Goal: Find specific page/section: Find specific page/section

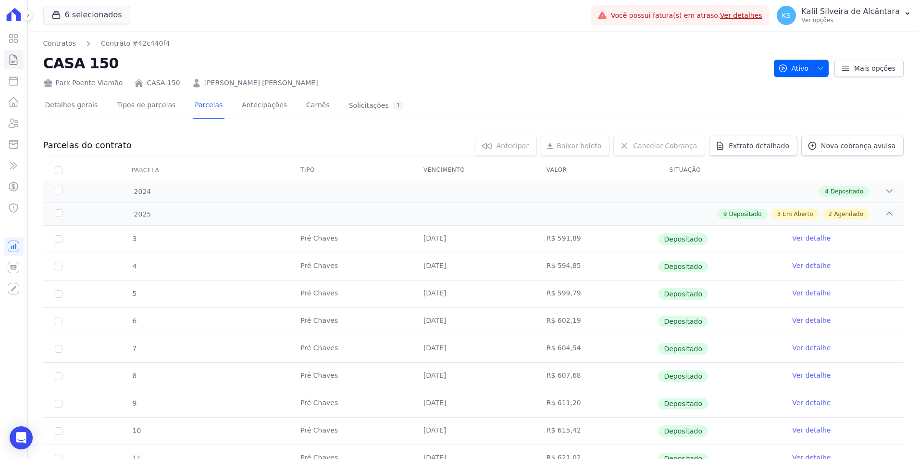
scroll to position [269, 0]
drag, startPoint x: 539, startPoint y: 66, endPoint x: 500, endPoint y: 57, distance: 40.6
click at [539, 66] on h2 "CASA 150" at bounding box center [404, 63] width 723 height 22
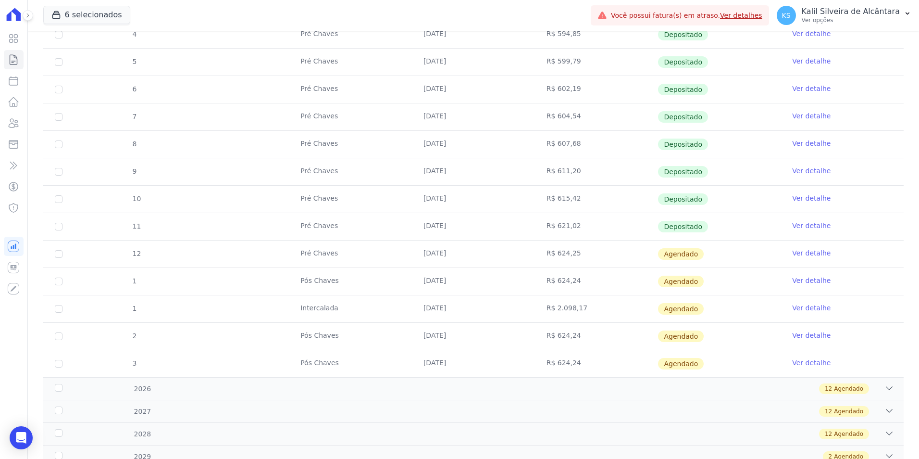
scroll to position [269, 0]
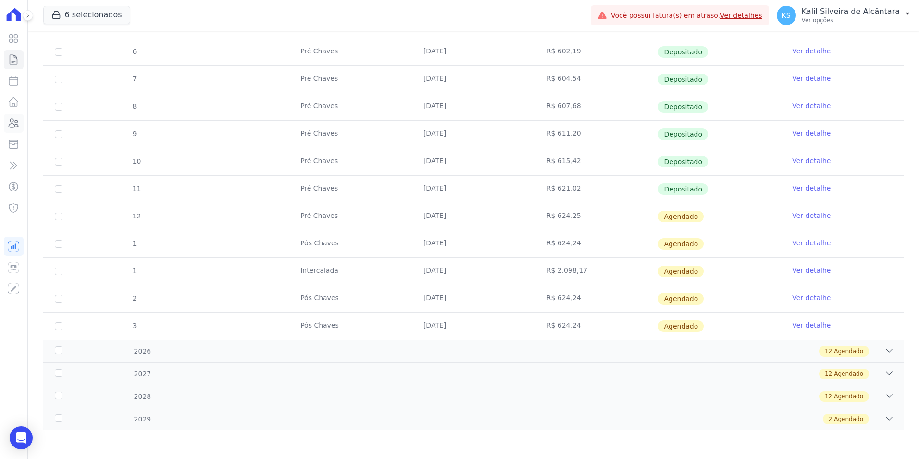
click at [17, 126] on icon at bounding box center [14, 123] width 10 height 9
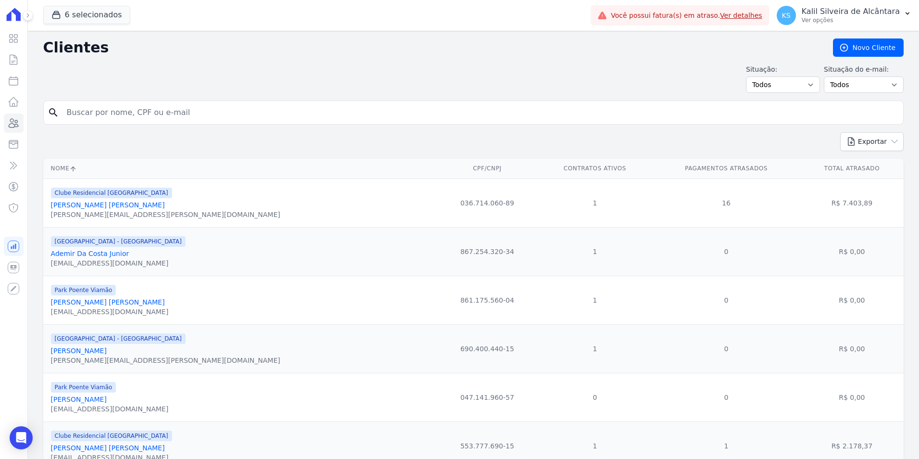
click at [201, 105] on input "search" at bounding box center [480, 112] width 839 height 19
type input "[PERSON_NAME]"
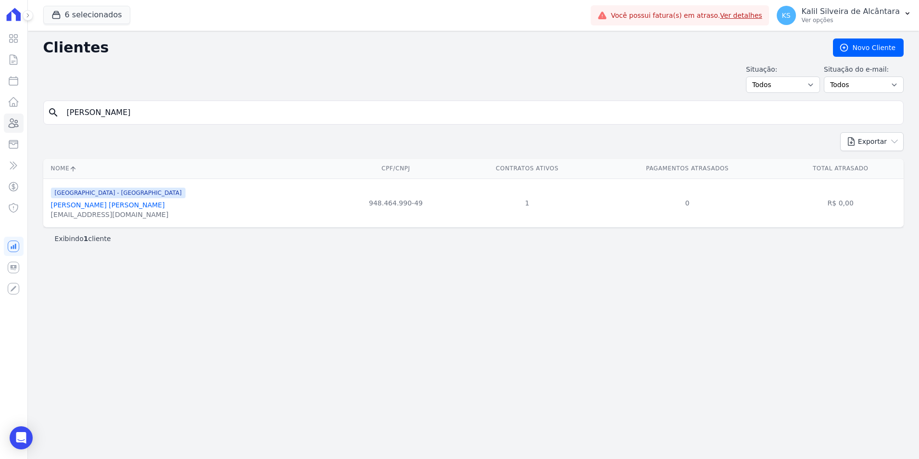
click at [85, 208] on link "[PERSON_NAME] [PERSON_NAME]" at bounding box center [108, 205] width 114 height 8
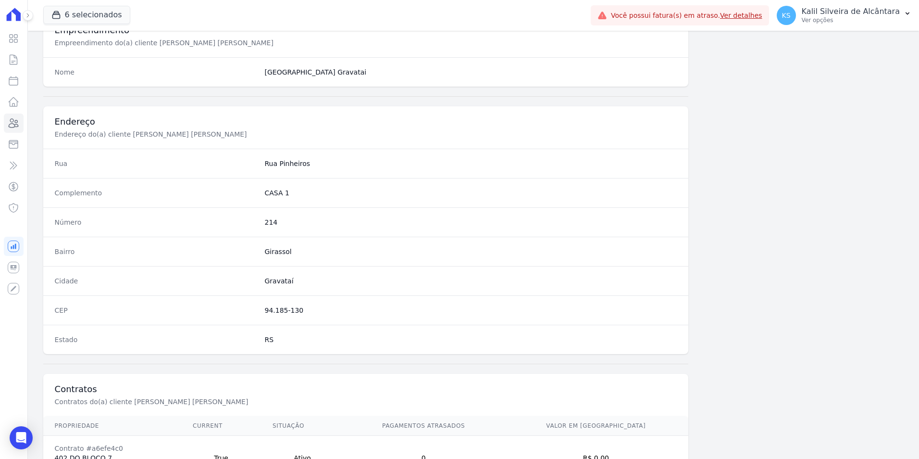
scroll to position [441, 0]
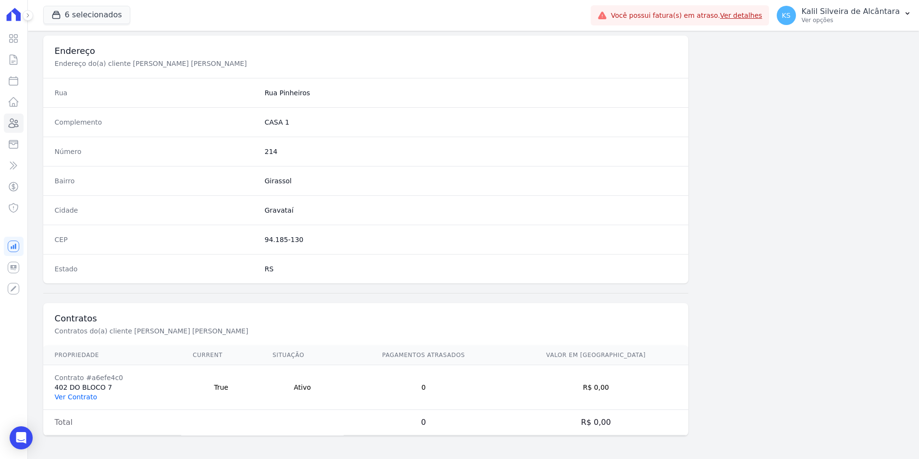
click at [83, 395] on link "Ver Contrato" at bounding box center [76, 397] width 42 height 8
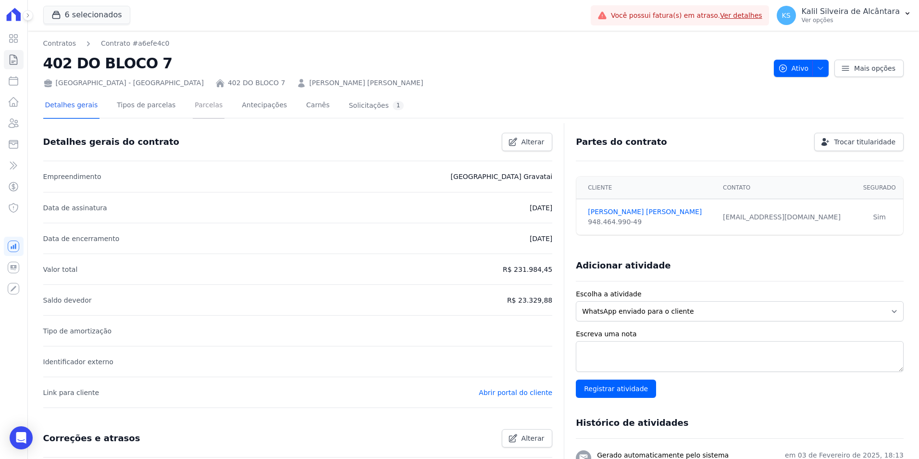
click at [201, 111] on link "Parcelas" at bounding box center [209, 105] width 32 height 25
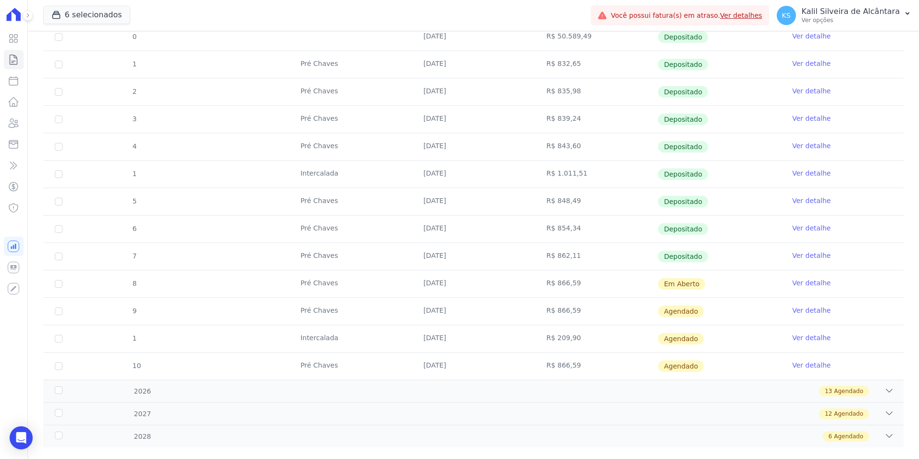
scroll to position [197, 0]
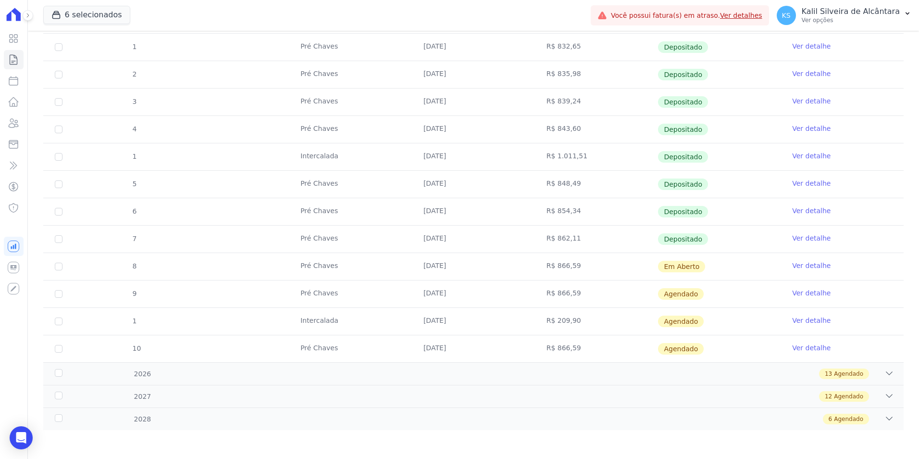
click at [795, 262] on link "Ver detalhe" at bounding box center [811, 266] width 38 height 10
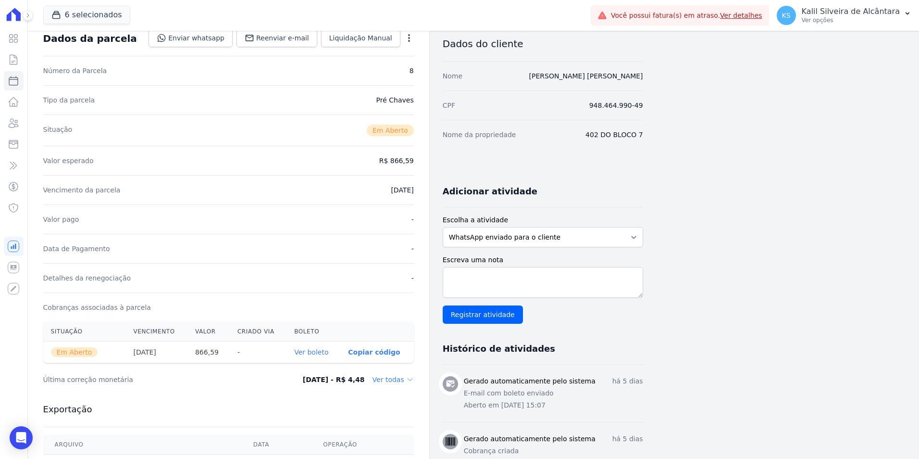
scroll to position [144, 0]
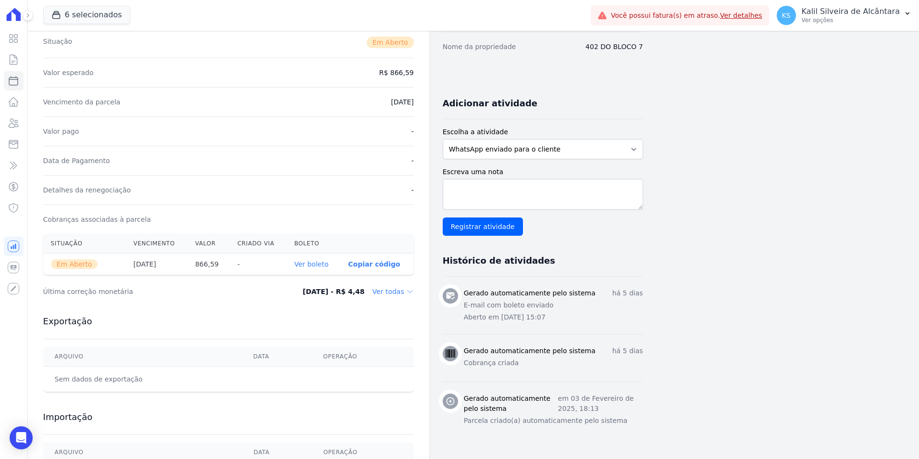
click at [309, 269] on th "Ver boleto" at bounding box center [314, 264] width 54 height 22
click at [312, 263] on link "Ver boleto" at bounding box center [311, 264] width 34 height 8
